Goal: Transaction & Acquisition: Purchase product/service

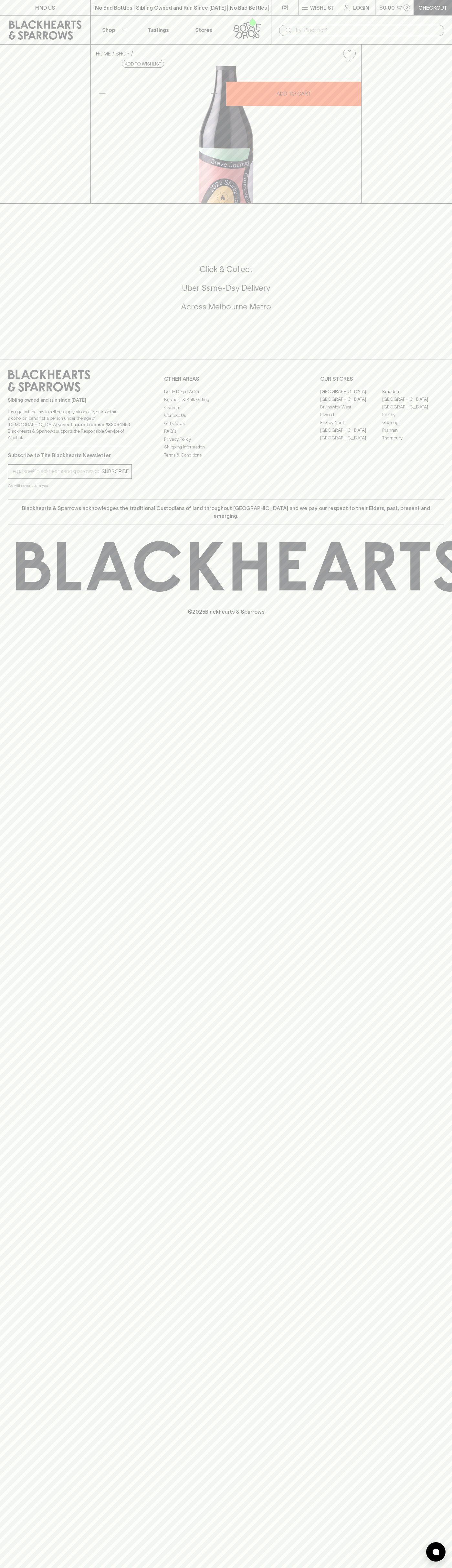
click at [278, 18] on div "​" at bounding box center [361, 30] width 181 height 29
click at [439, 157] on div "HOME SHOP Seven Hill Brave Journey Shiraz Touriga 2022 $20.00 Add to wishlist 1…" at bounding box center [226, 124] width 452 height 159
click at [278, 1567] on html "FIND US | No Bad Bottles | Sibling Owned and Run Since [DATE] | No Bad Bottles …" at bounding box center [226, 784] width 452 height 1568
click at [3, 507] on div "FIND US | No Bad Bottles | Sibling Owned and Run Since [DATE] | No Bad Bottles …" at bounding box center [226, 784] width 452 height 1568
